Goal: Information Seeking & Learning: Find specific fact

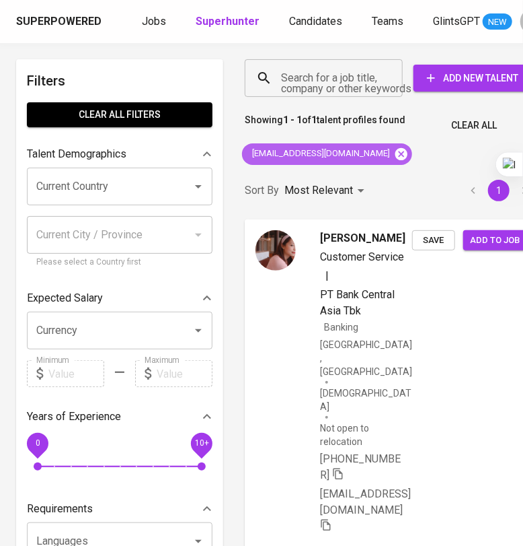
click at [394, 153] on icon at bounding box center [401, 154] width 15 height 15
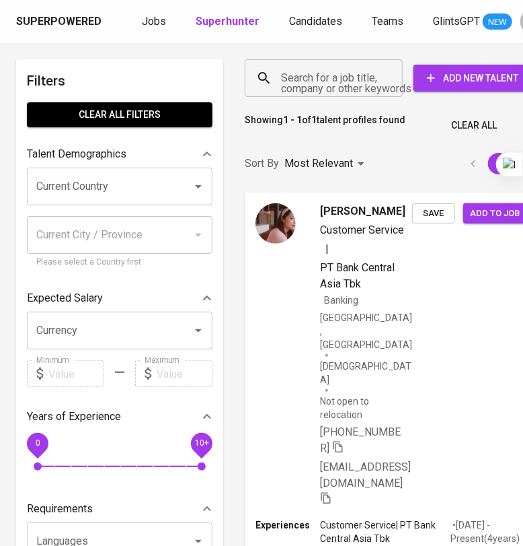
click at [342, 79] on input "Search for a job title, company or other keywords" at bounding box center [327, 78] width 99 height 26
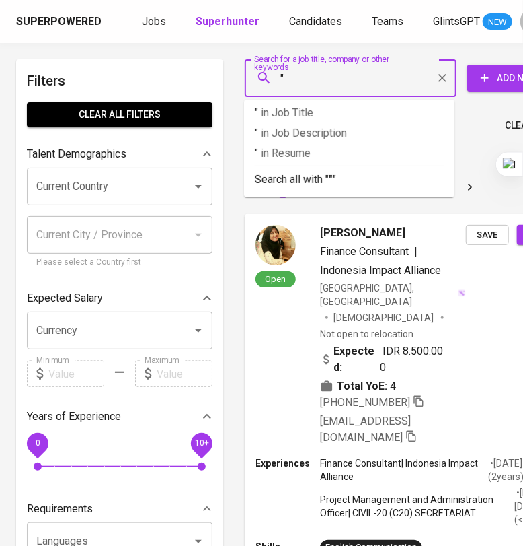
paste input "[PERSON_NAME]"
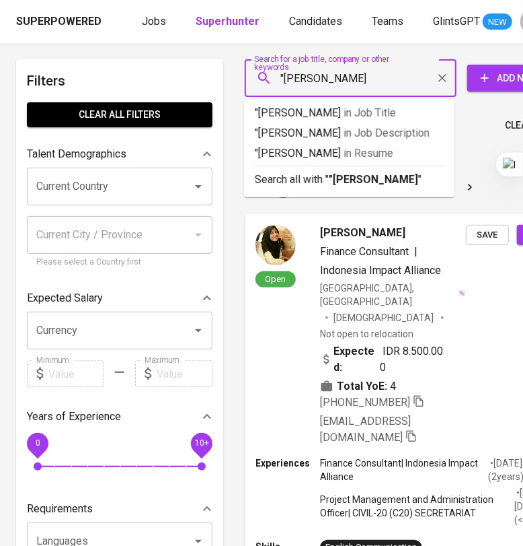
type input ""[PERSON_NAME]""
drag, startPoint x: 335, startPoint y: 204, endPoint x: 354, endPoint y: 198, distance: 20.4
click at [335, 188] on p "Search all with " "[PERSON_NAME]" "" at bounding box center [349, 180] width 189 height 16
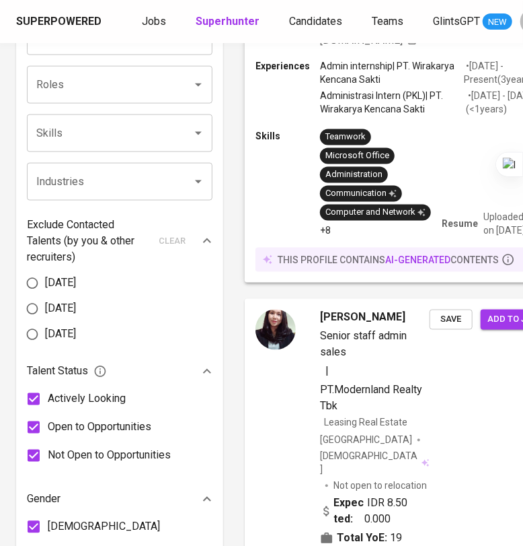
scroll to position [672, 0]
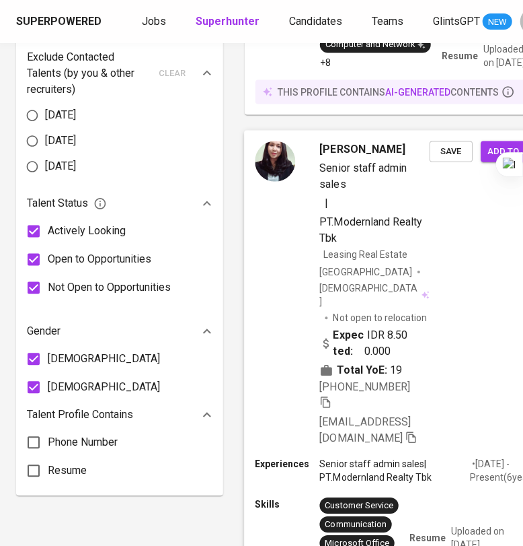
click at [461, 262] on div "[PERSON_NAME] Senior staff admin sales | PT.Modernland Realty Tbk Leasing Real …" at bounding box center [399, 293] width 311 height 327
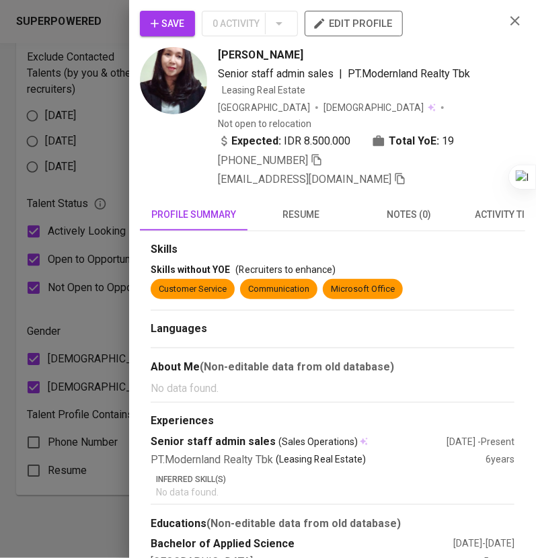
click at [517, 22] on icon "button" at bounding box center [515, 20] width 9 height 9
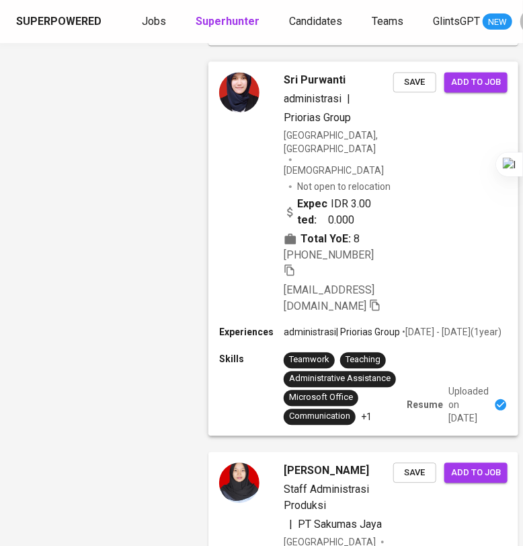
scroll to position [4271, 36]
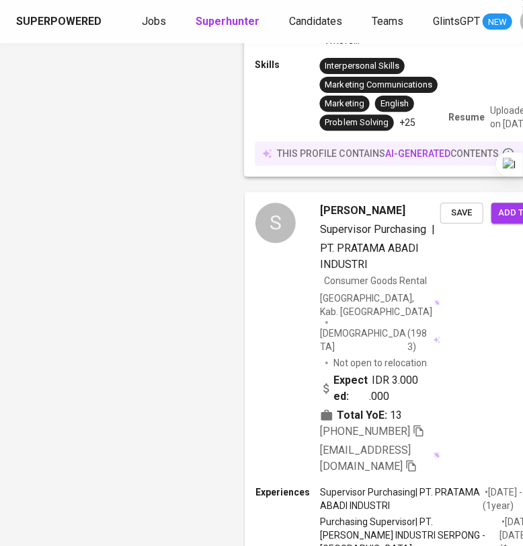
scroll to position [1176, 0]
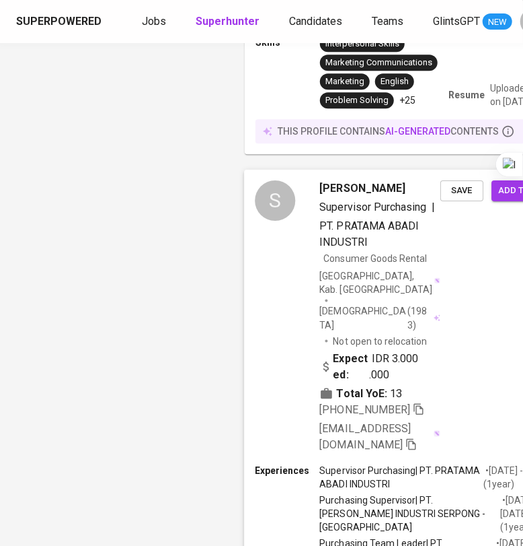
click at [480, 229] on div "S [PERSON_NAME] Supervisor Purchasing | PT. PRATAMA ABADI INDUSTRI Consumer Goo…" at bounding box center [405, 317] width 322 height 294
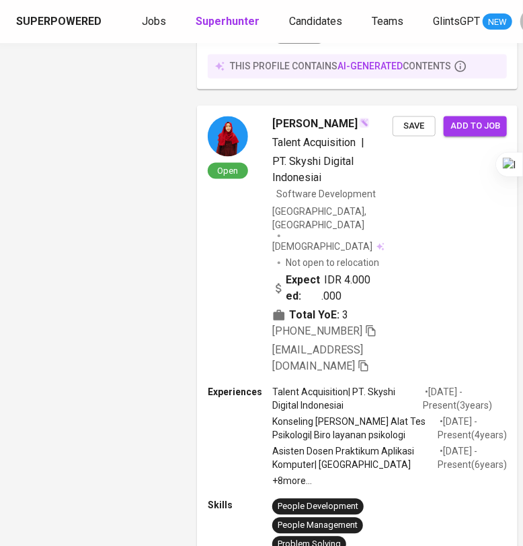
scroll to position [3823, 48]
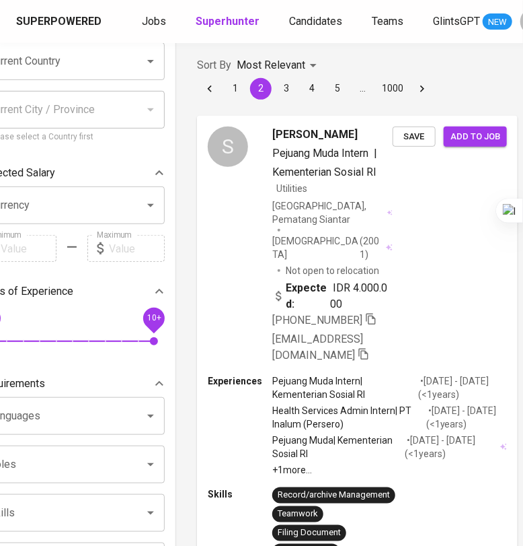
scroll to position [0, 48]
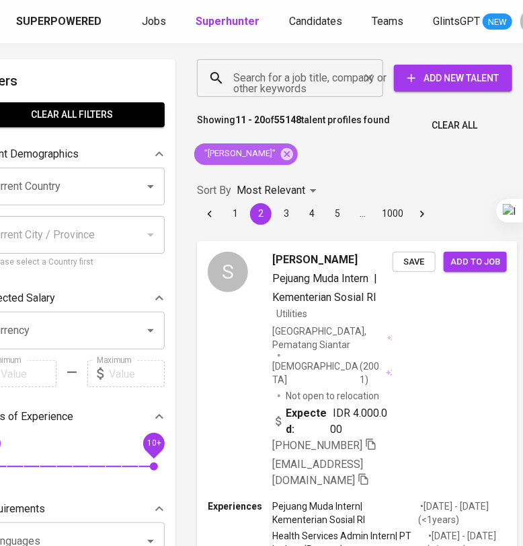
drag, startPoint x: 315, startPoint y: 153, endPoint x: 301, endPoint y: 79, distance: 74.5
click at [293, 153] on icon at bounding box center [287, 153] width 12 height 12
click at [306, 77] on input "Search for a job title, company or other keywords" at bounding box center [293, 78] width 127 height 26
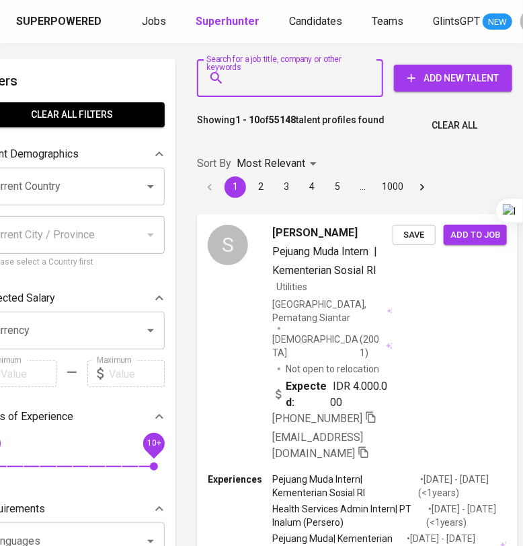
click at [244, 84] on input "Search for a job title, company or other keywords" at bounding box center [293, 78] width 127 height 26
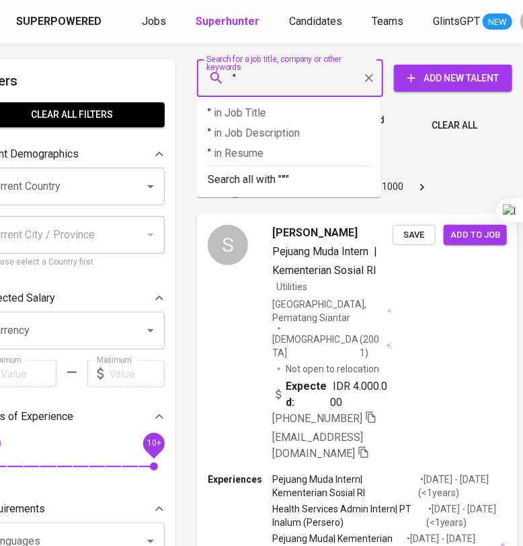
paste input "[PERSON_NAME]"
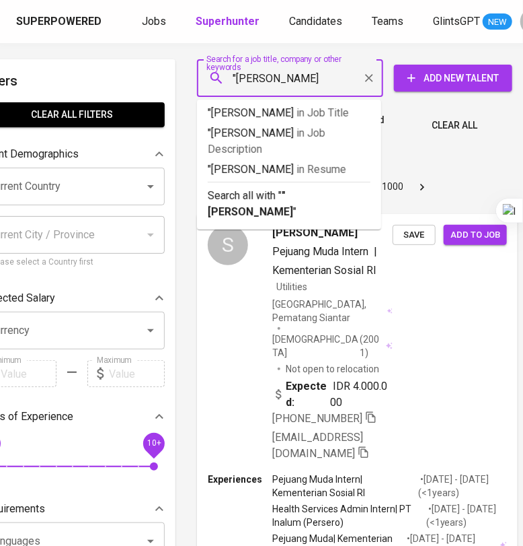
type input ""[PERSON_NAME]""
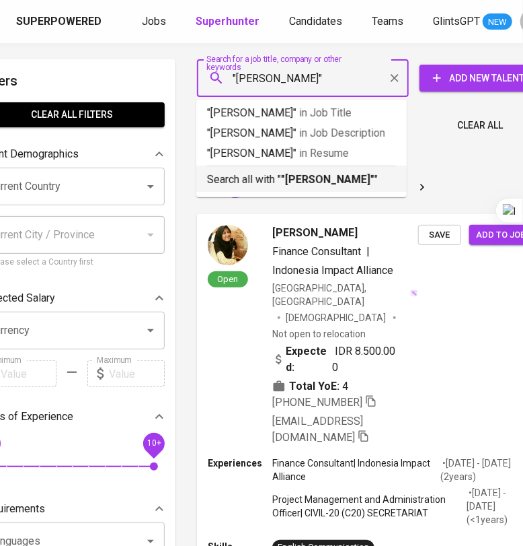
click at [320, 173] on b ""Irwan Ambarita"" at bounding box center [327, 179] width 93 height 13
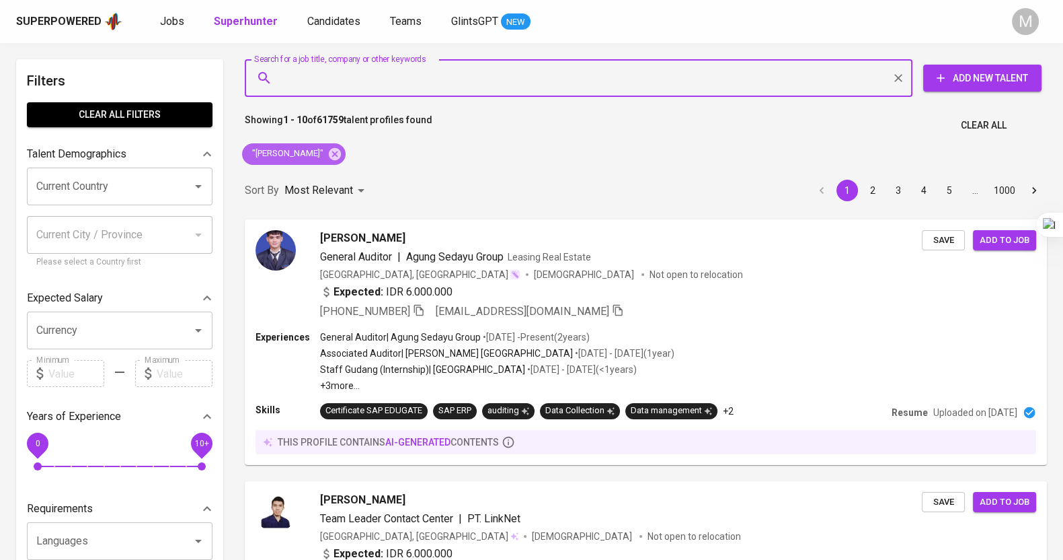
drag, startPoint x: 327, startPoint y: 156, endPoint x: 458, endPoint y: 73, distance: 155.4
click at [329, 156] on icon at bounding box center [335, 153] width 12 height 12
click at [354, 73] on input "Search for a job title, company or other keywords" at bounding box center [582, 78] width 609 height 26
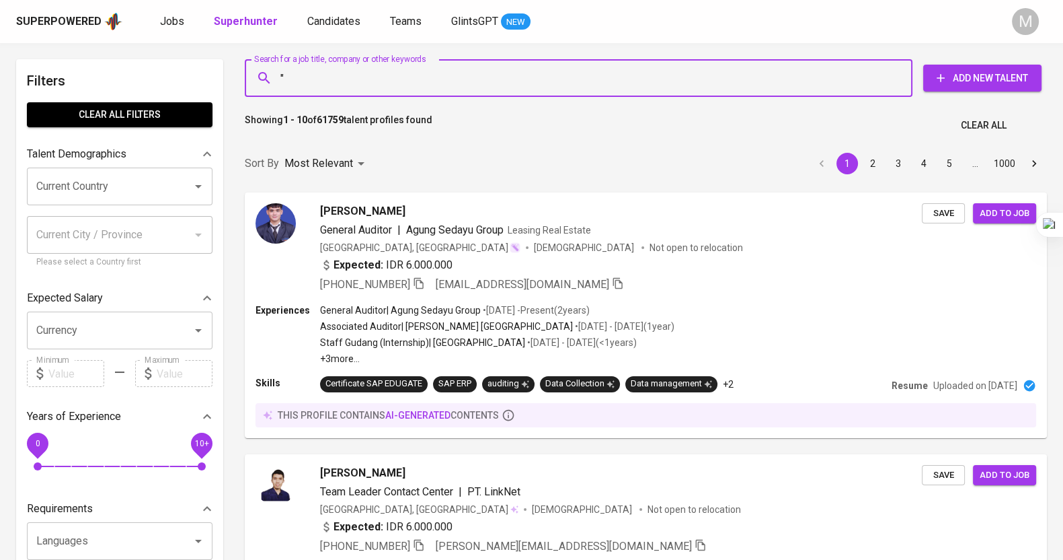
paste input "PT Bina Usaha Globalindo Mitra Abadi"
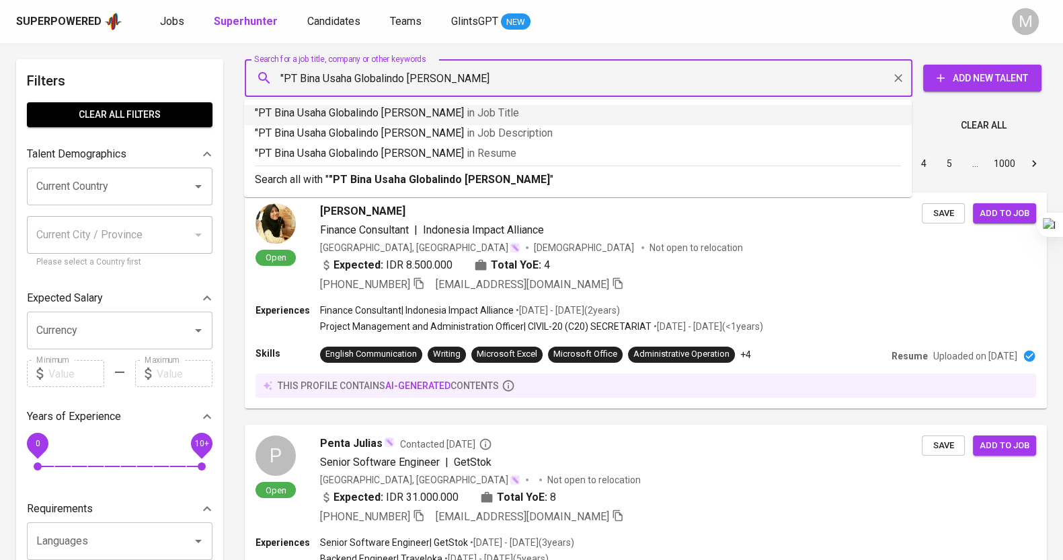
type input ""PT Bina Usaha Globalindo Mitra Abadi""
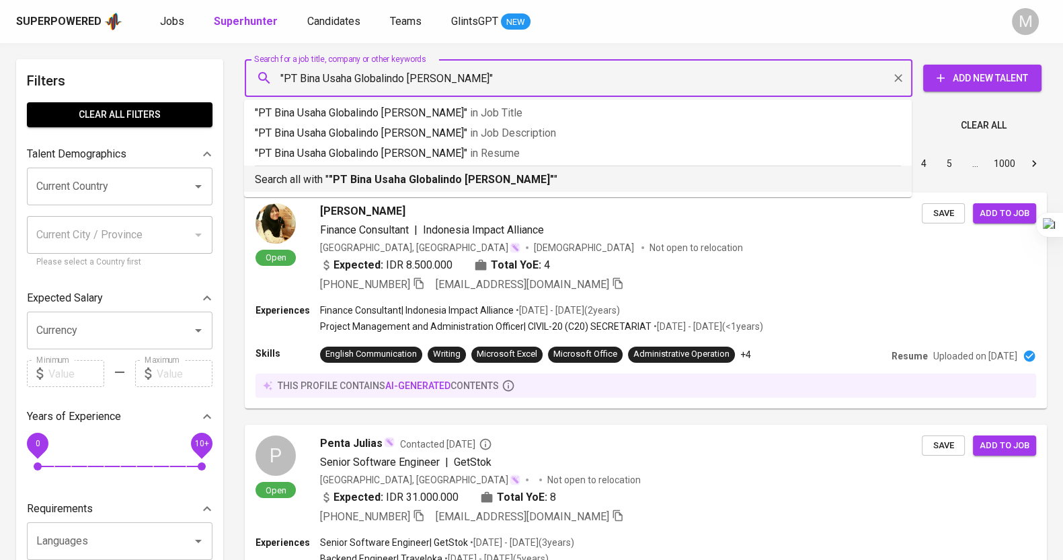
click at [452, 173] on b ""PT Bina Usaha Globalindo Mitra Abadi"" at bounding box center [441, 179] width 225 height 13
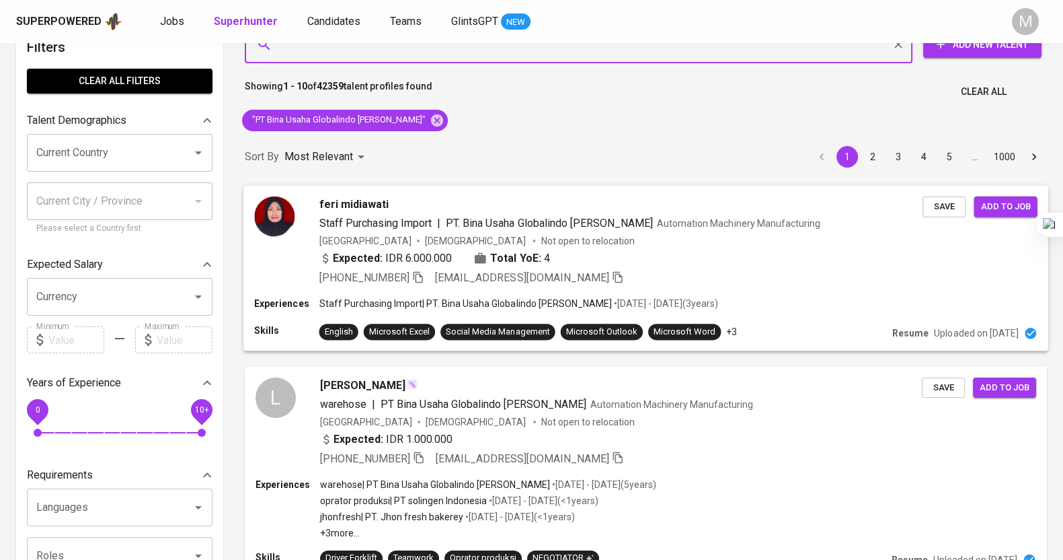
scroll to position [252, 0]
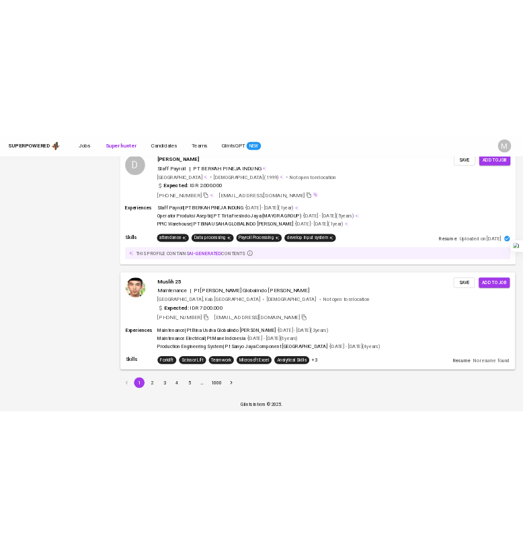
scroll to position [1958, 0]
